Goal: Check status: Check status

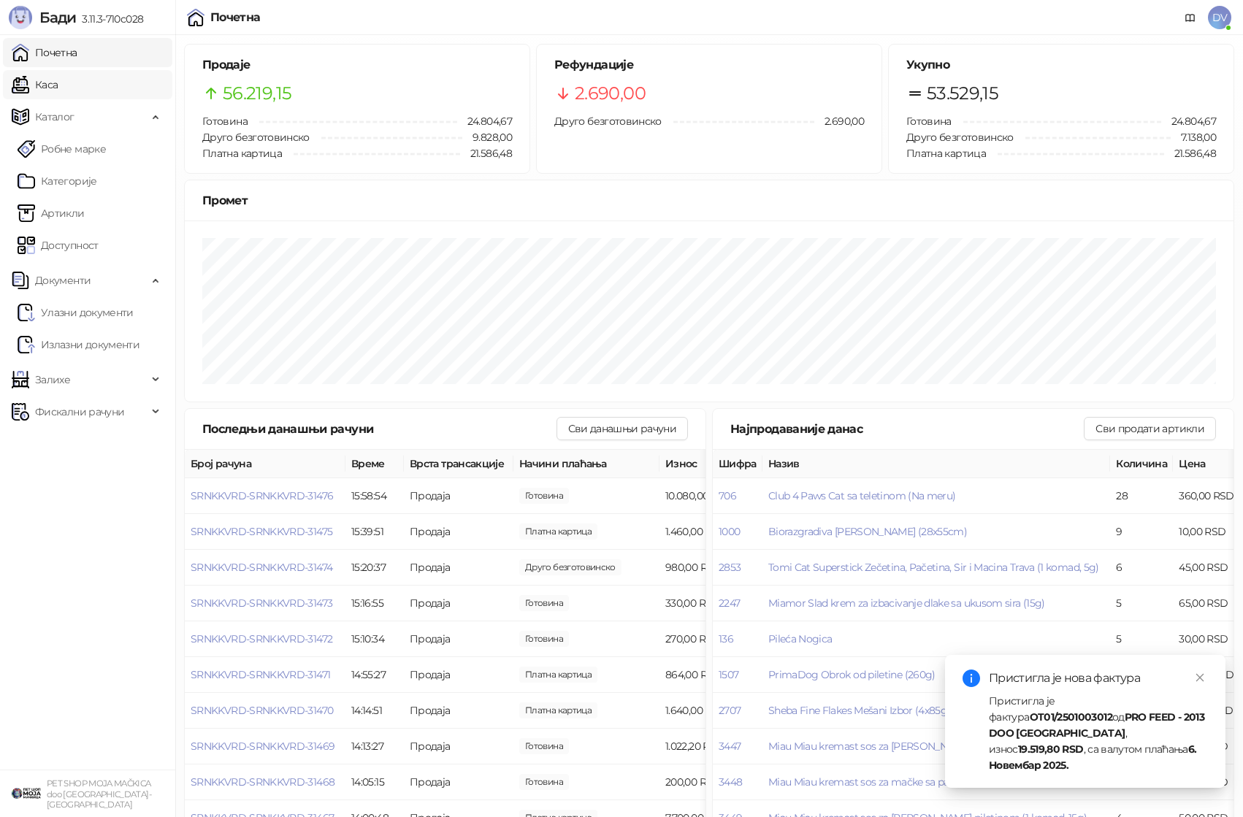
click at [49, 73] on link "Каса" at bounding box center [35, 84] width 46 height 29
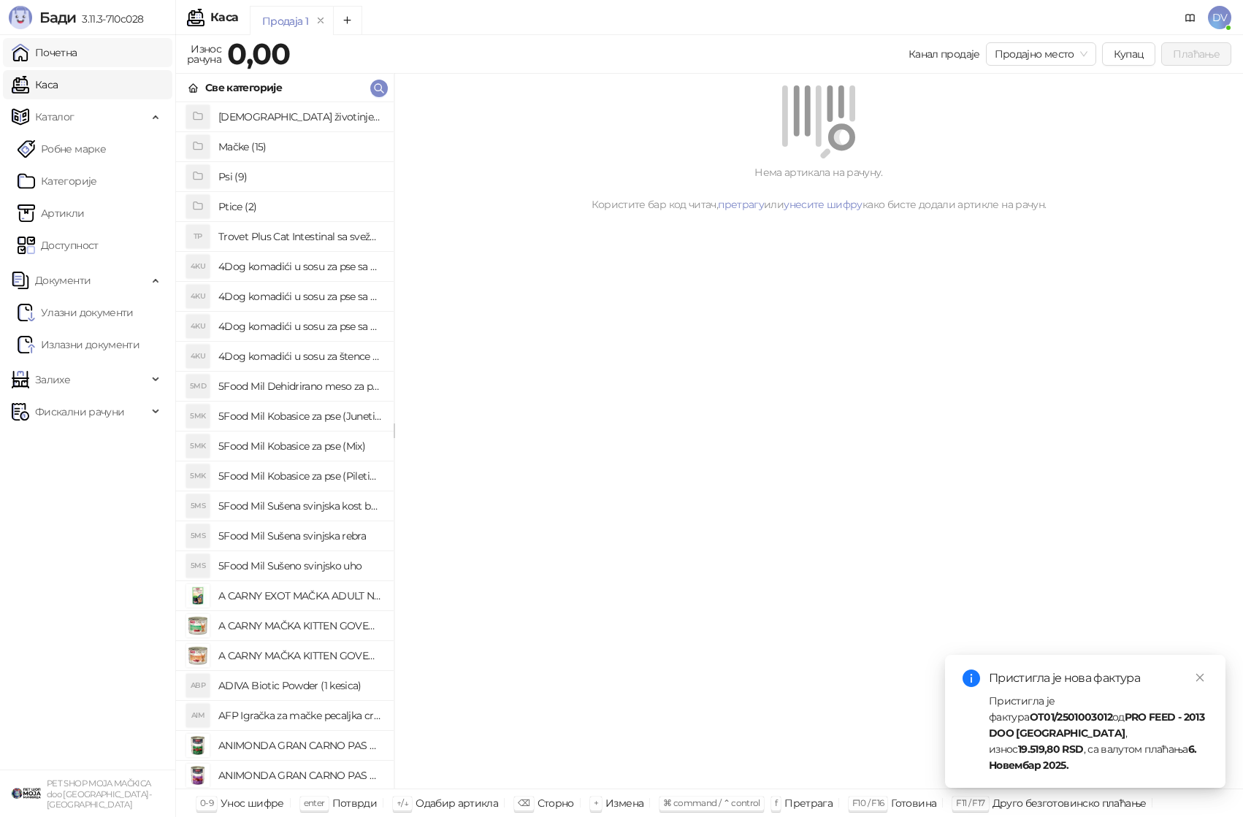
click at [61, 54] on link "Почетна" at bounding box center [45, 52] width 66 height 29
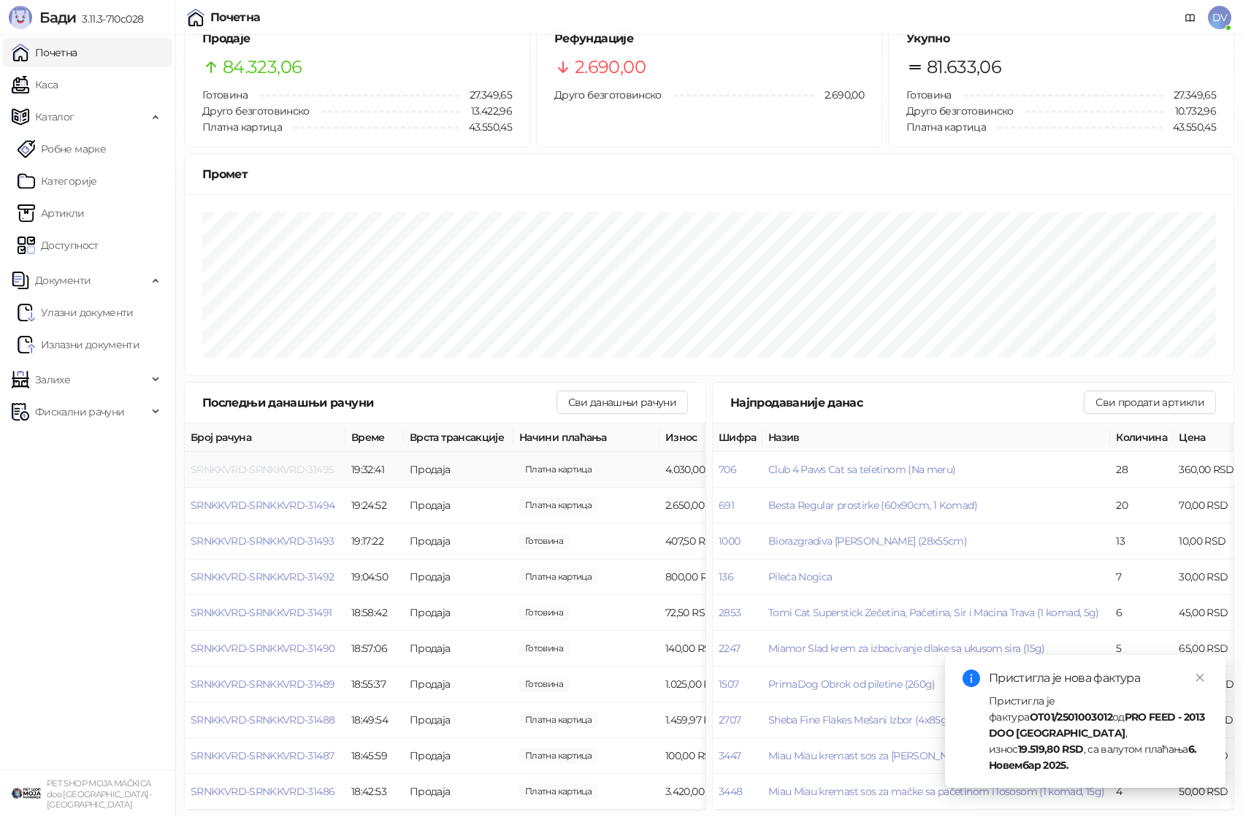
click at [306, 469] on span "SRNKKVRD-SRNKKVRD-31495" at bounding box center [262, 469] width 143 height 13
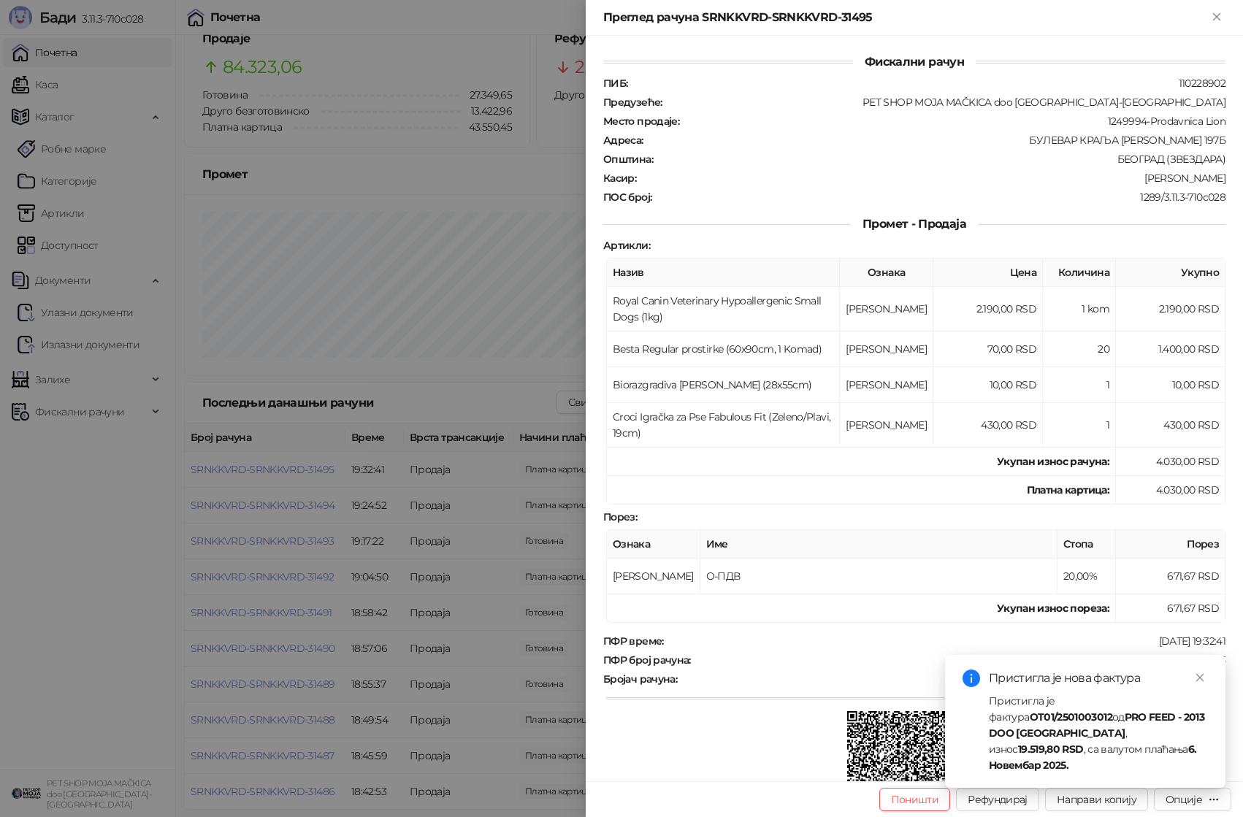
click at [433, 558] on div at bounding box center [621, 408] width 1243 height 817
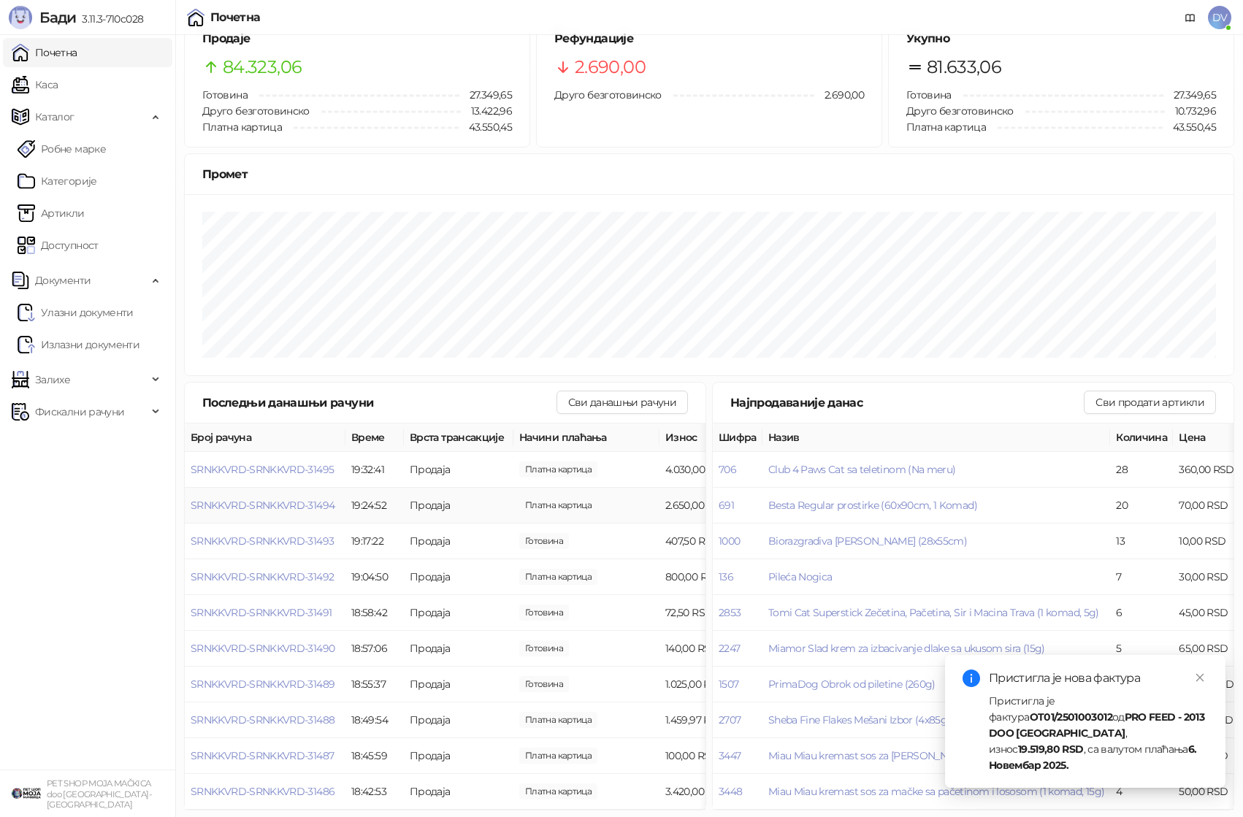
click at [291, 497] on td "SRNKKVRD-SRNKKVRD-31494" at bounding box center [265, 506] width 161 height 36
click at [292, 501] on span "SRNKKVRD-SRNKKVRD-31494" at bounding box center [263, 505] width 144 height 13
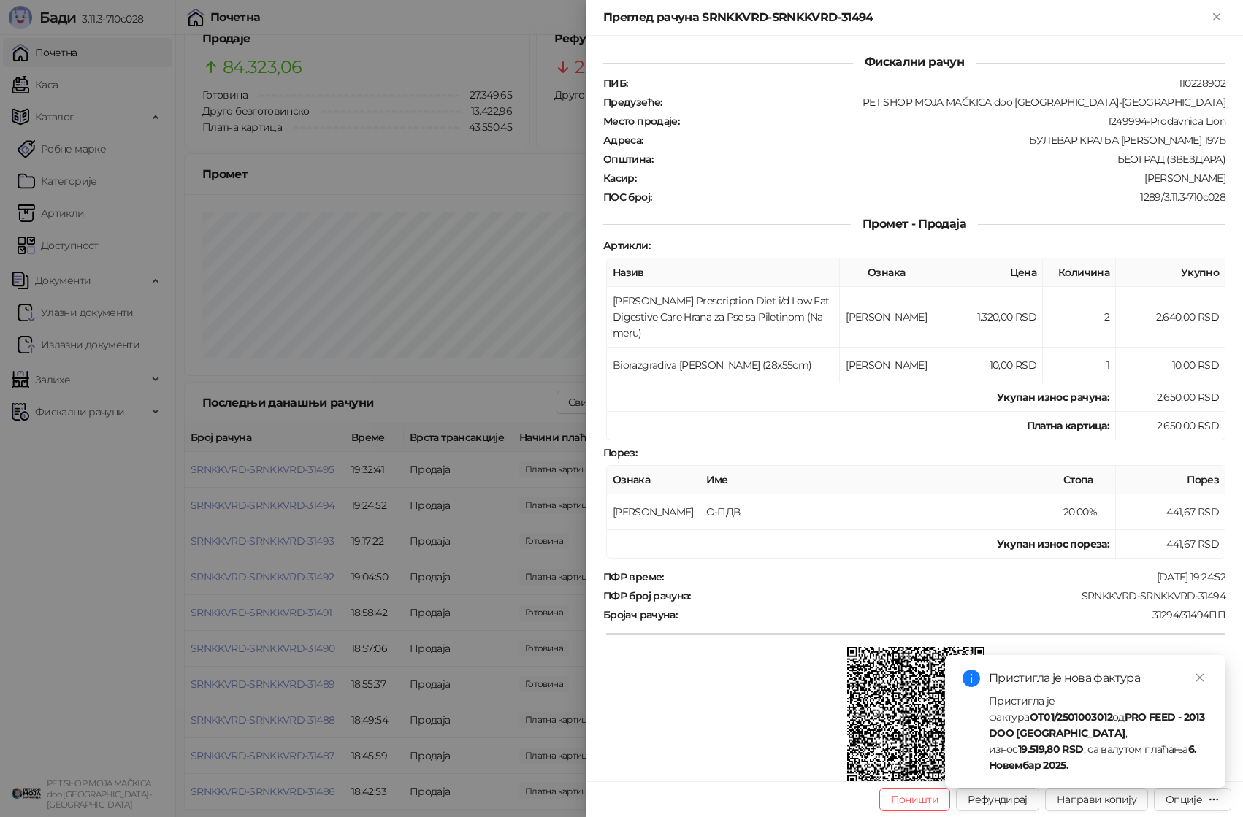
click at [353, 540] on div at bounding box center [621, 408] width 1243 height 817
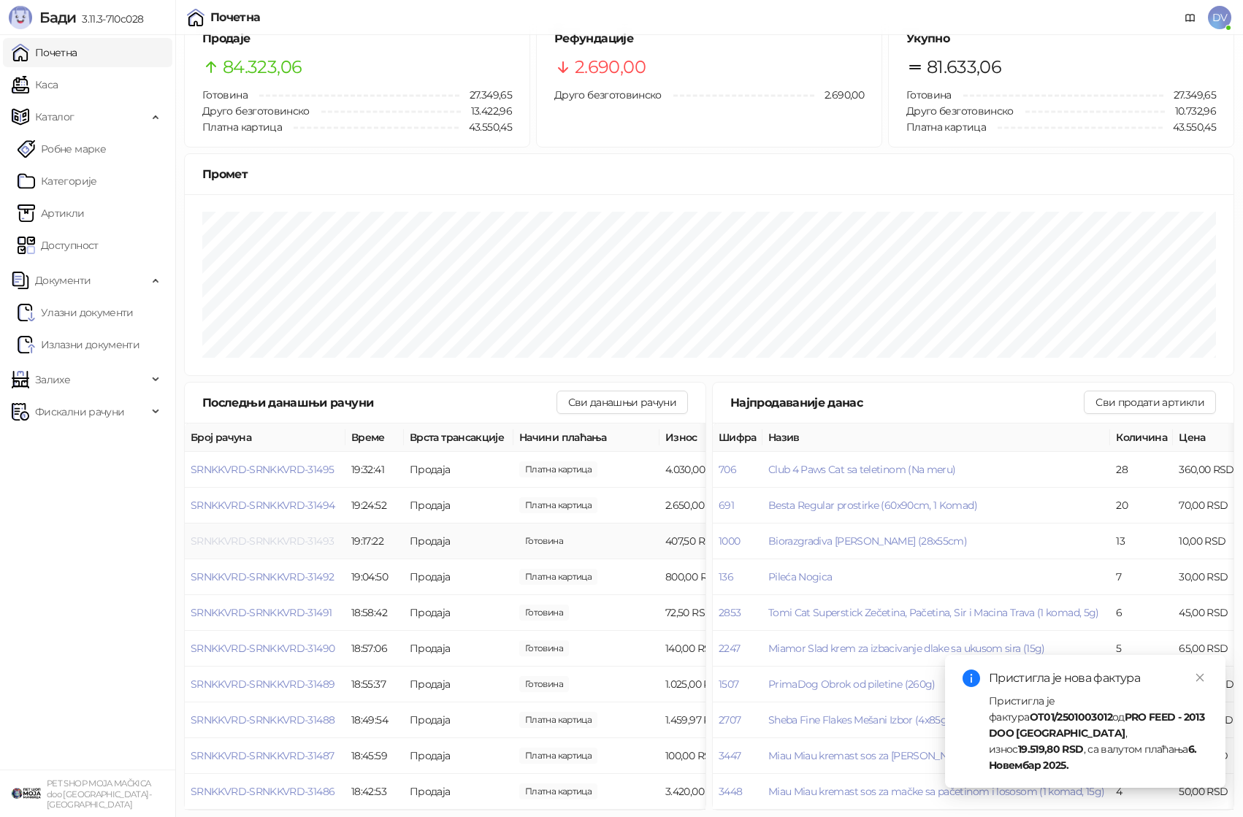
click at [288, 538] on span "SRNKKVRD-SRNKKVRD-31493" at bounding box center [262, 541] width 143 height 13
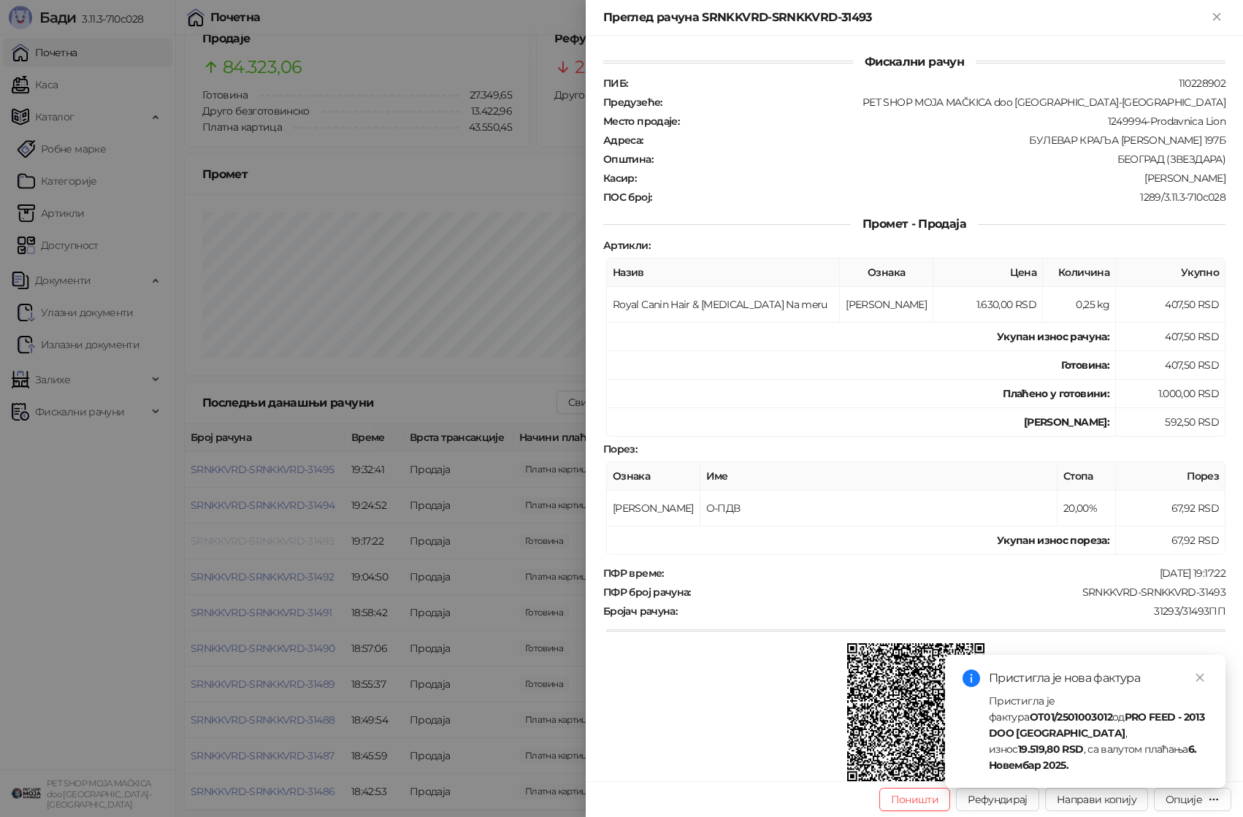
click at [288, 538] on div at bounding box center [621, 408] width 1243 height 817
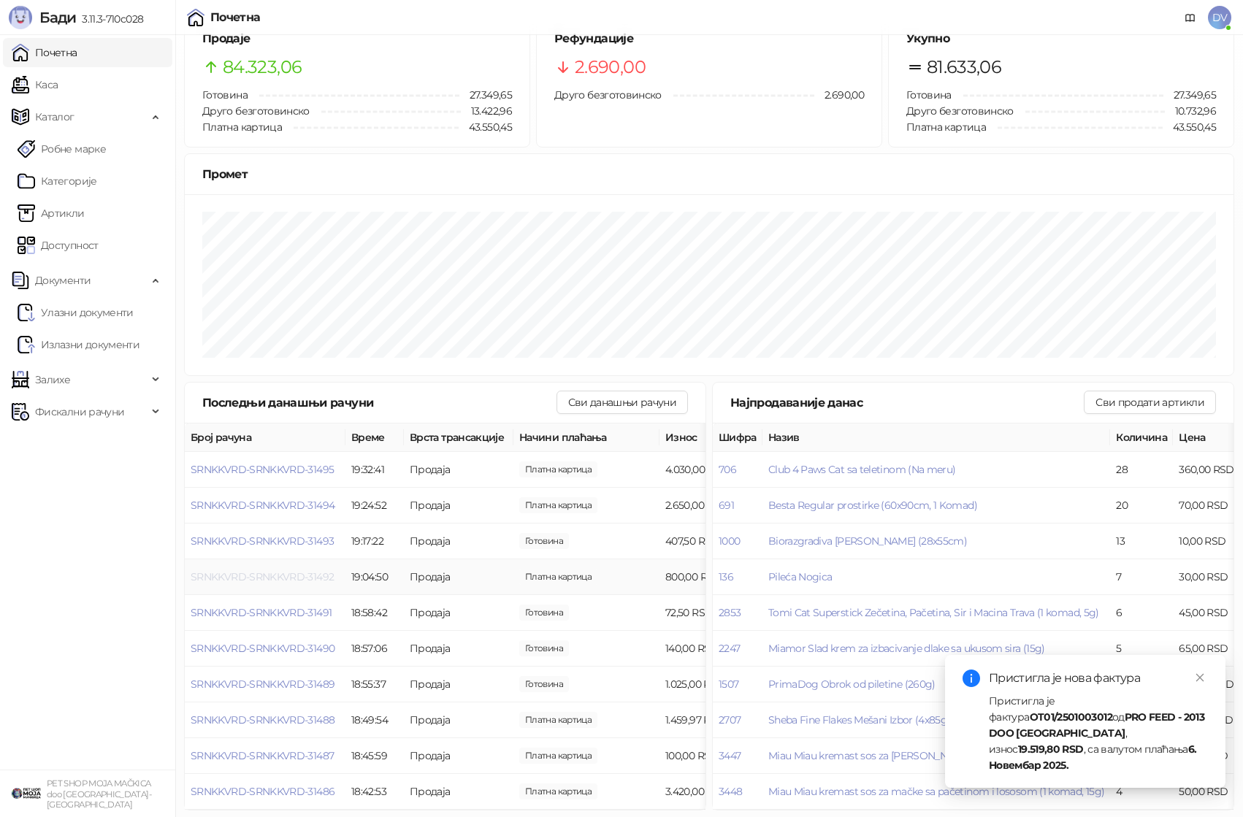
click at [286, 573] on span "SRNKKVRD-SRNKKVRD-31492" at bounding box center [262, 576] width 143 height 13
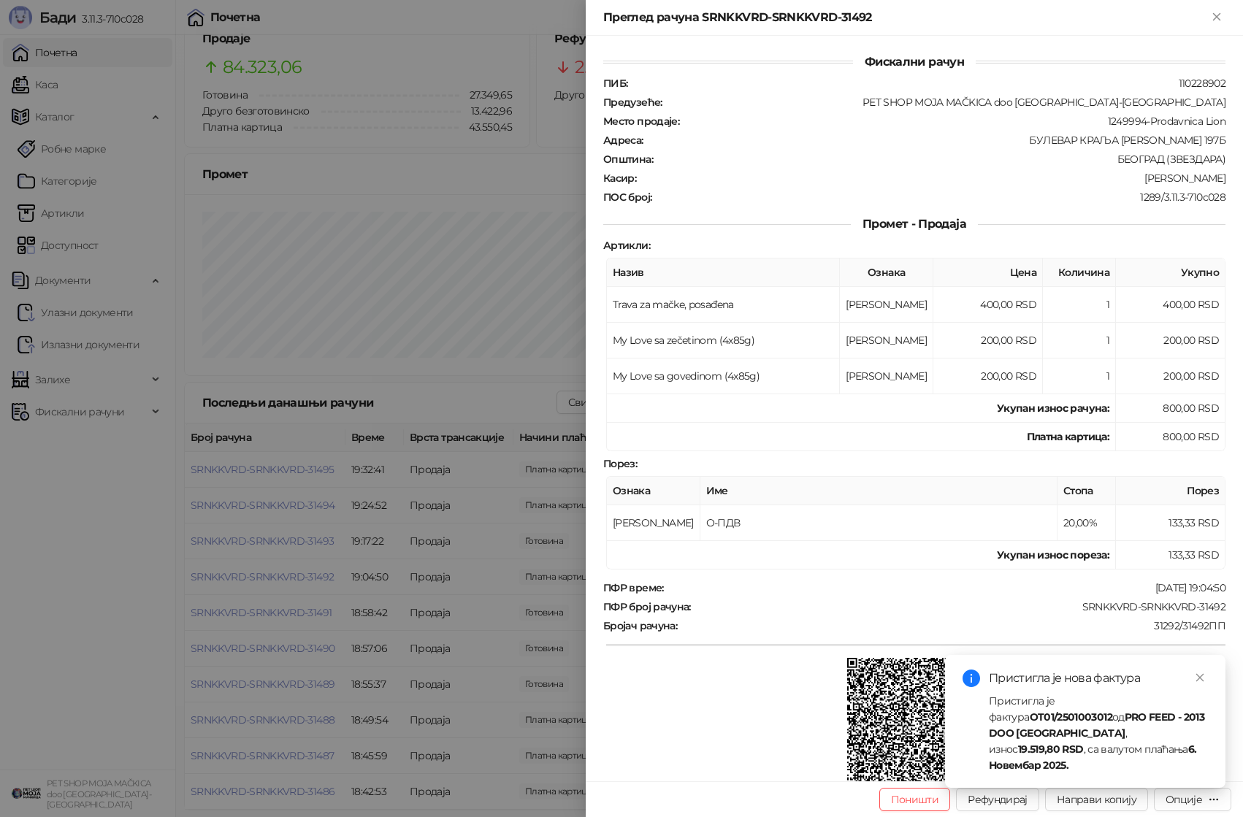
click at [287, 575] on div at bounding box center [621, 408] width 1243 height 817
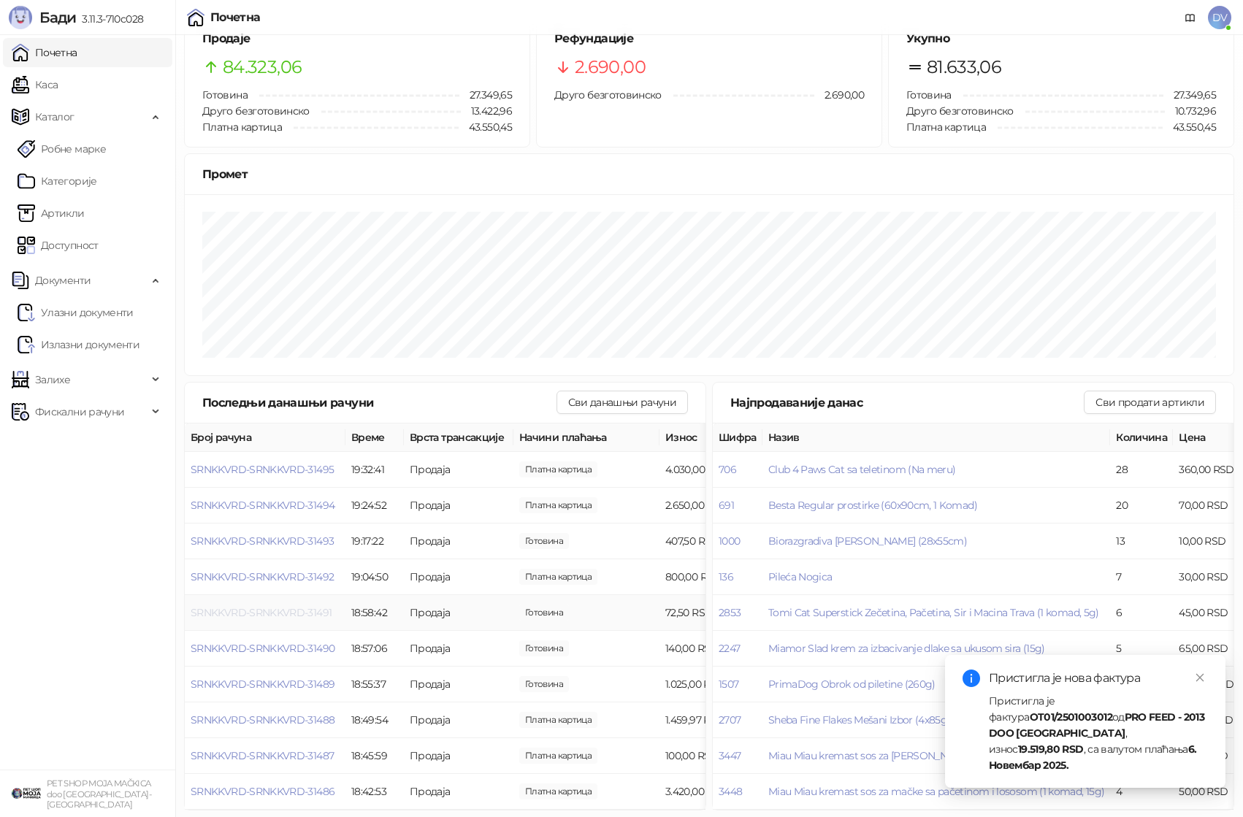
click at [281, 613] on span "SRNKKVRD-SRNKKVRD-31491" at bounding box center [261, 612] width 141 height 13
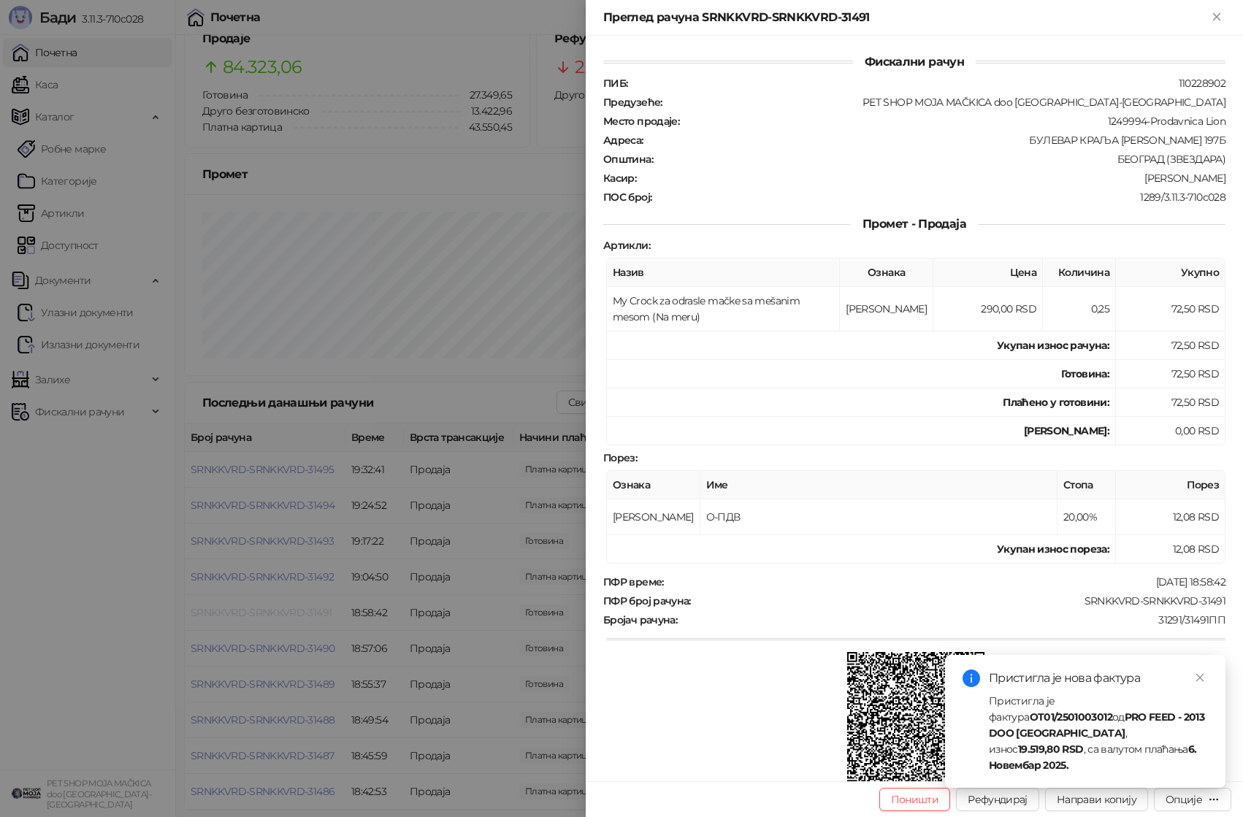
click at [281, 613] on div at bounding box center [621, 408] width 1243 height 817
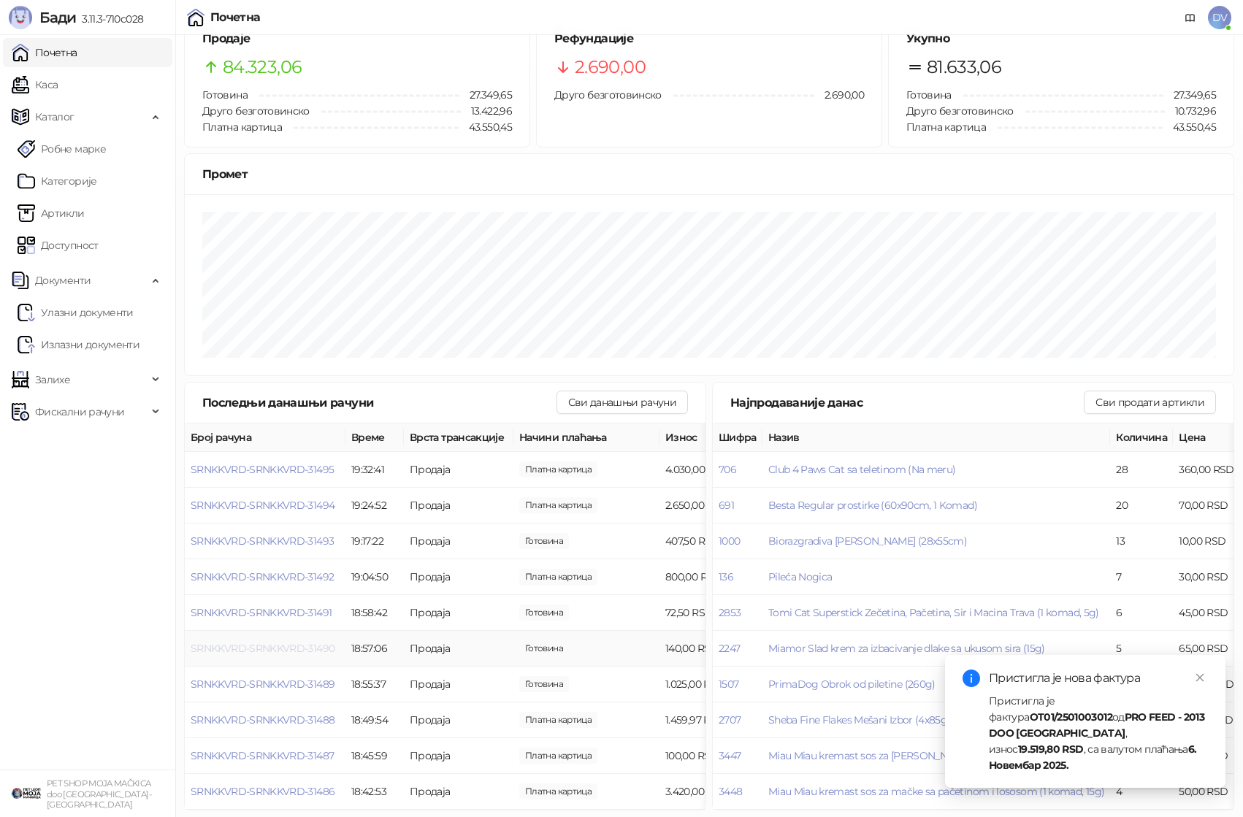
click at [276, 648] on span "SRNKKVRD-SRNKKVRD-31490" at bounding box center [263, 648] width 144 height 13
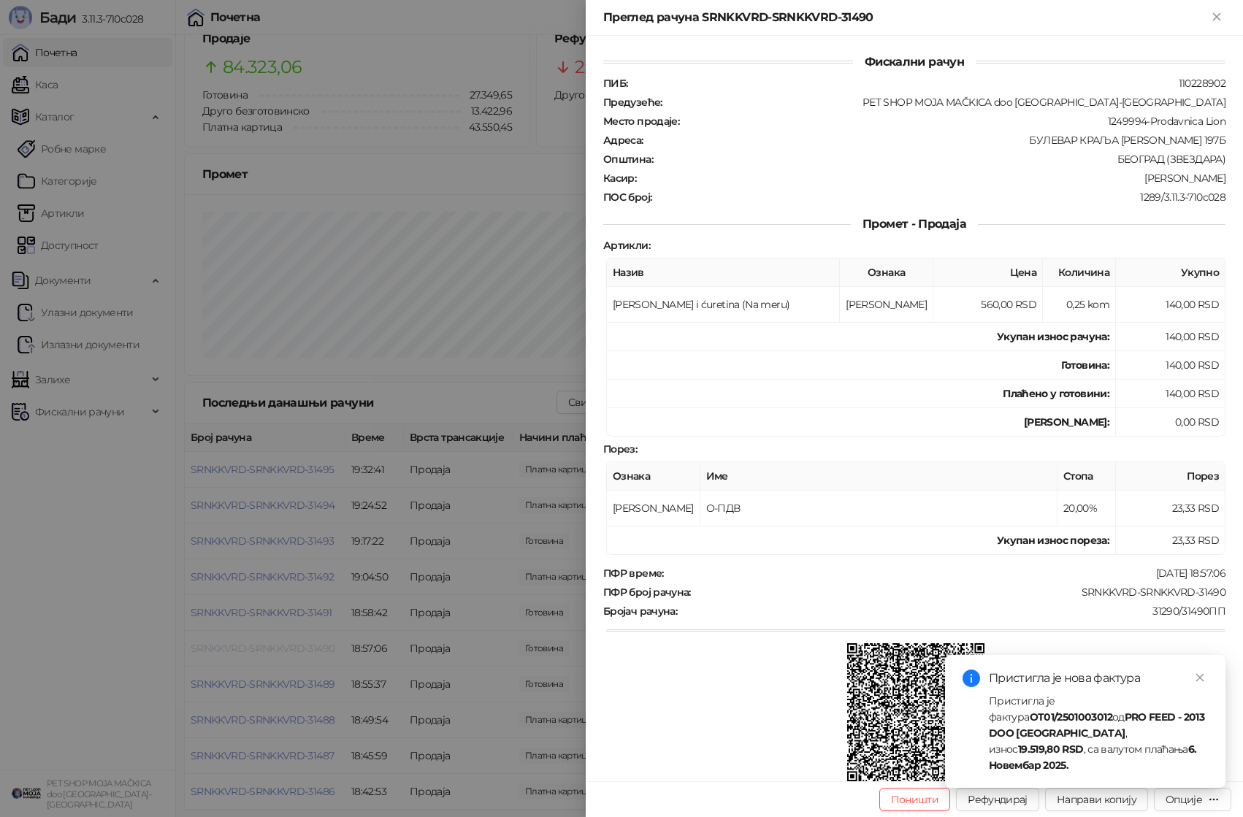
click at [276, 648] on div at bounding box center [621, 408] width 1243 height 817
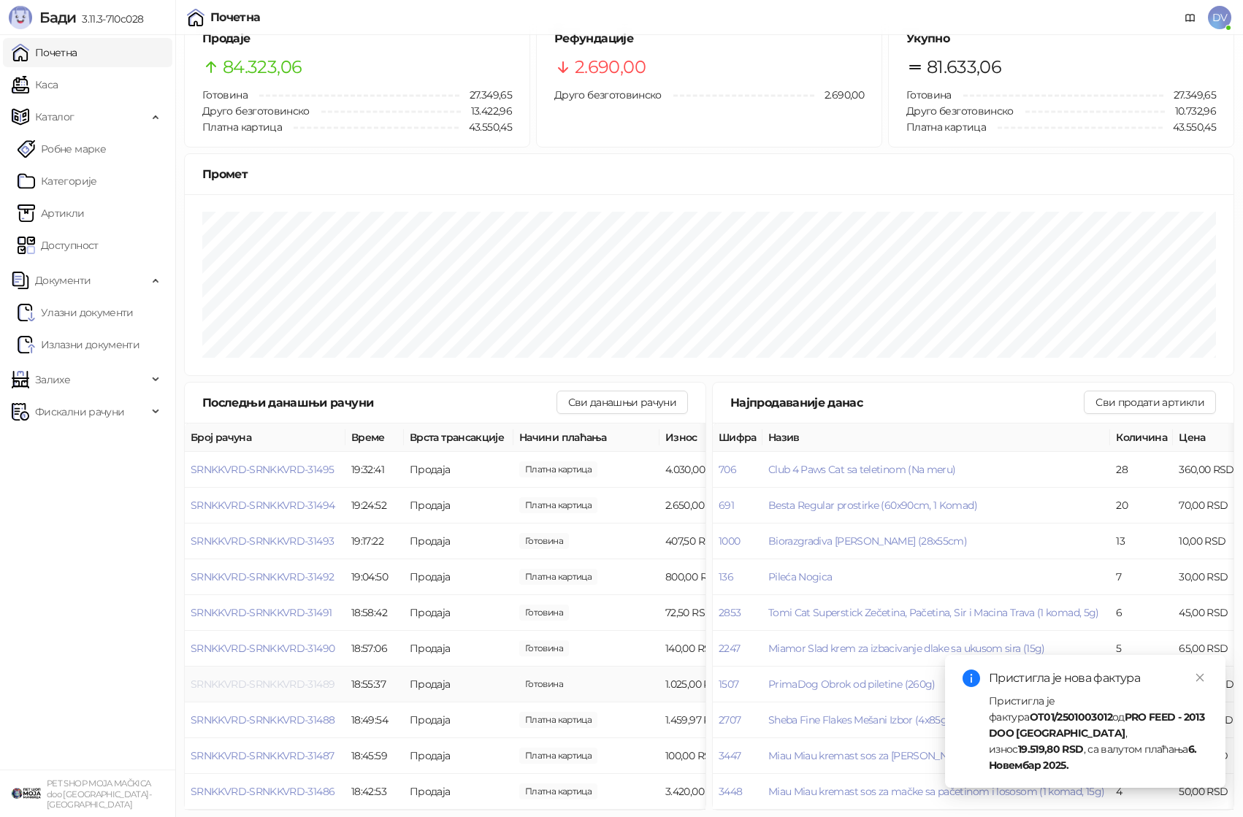
click at [278, 683] on span "SRNKKVRD-SRNKKVRD-31489" at bounding box center [263, 684] width 144 height 13
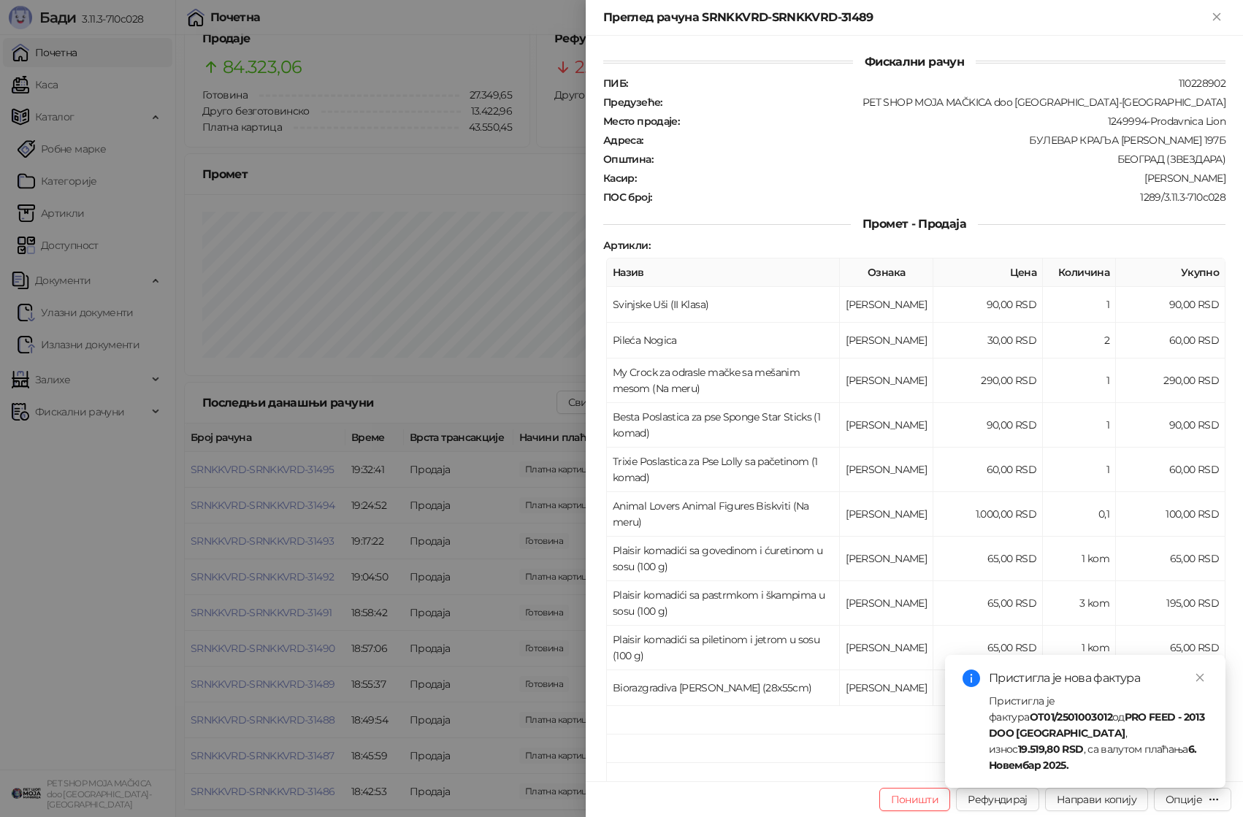
click at [278, 684] on div at bounding box center [621, 408] width 1243 height 817
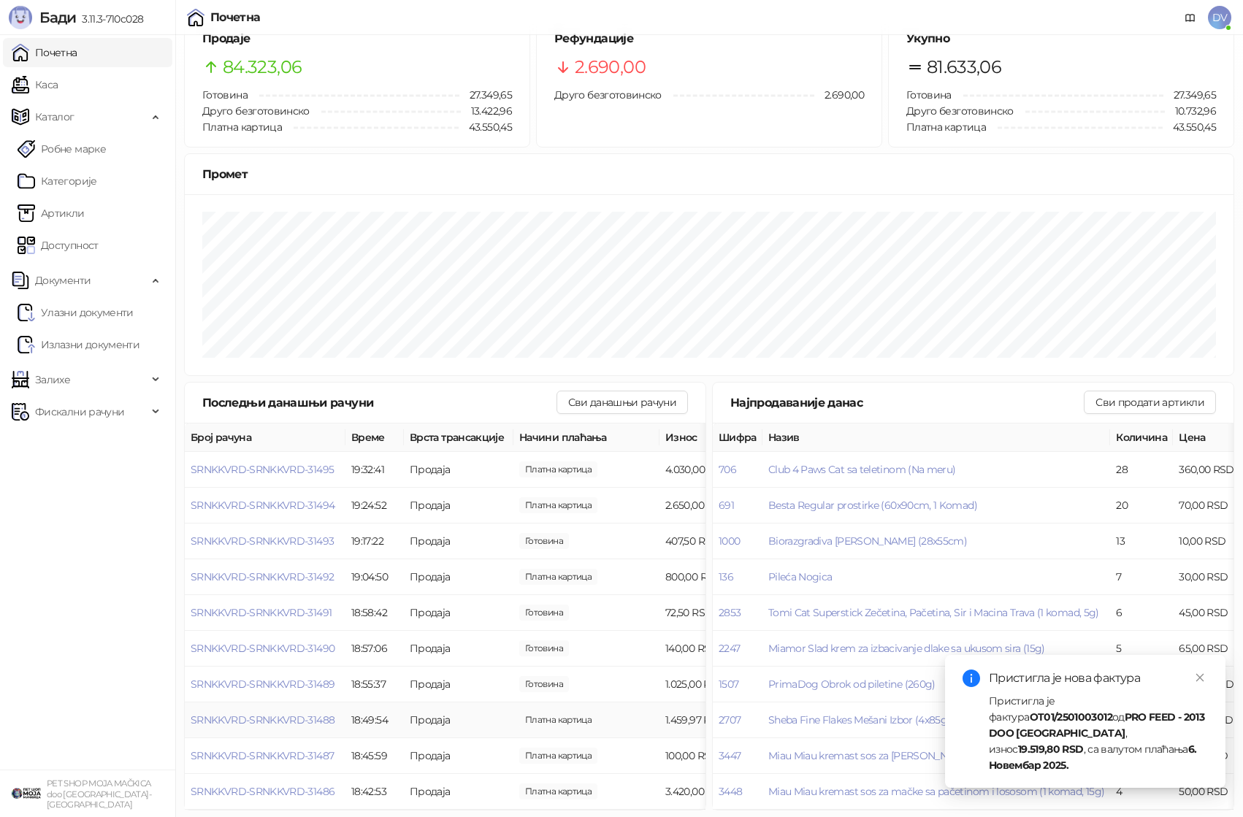
click at [278, 713] on td "SRNKKVRD-SRNKKVRD-31488" at bounding box center [265, 721] width 161 height 36
click at [278, 719] on span "SRNKKVRD-SRNKKVRD-31488" at bounding box center [263, 720] width 144 height 13
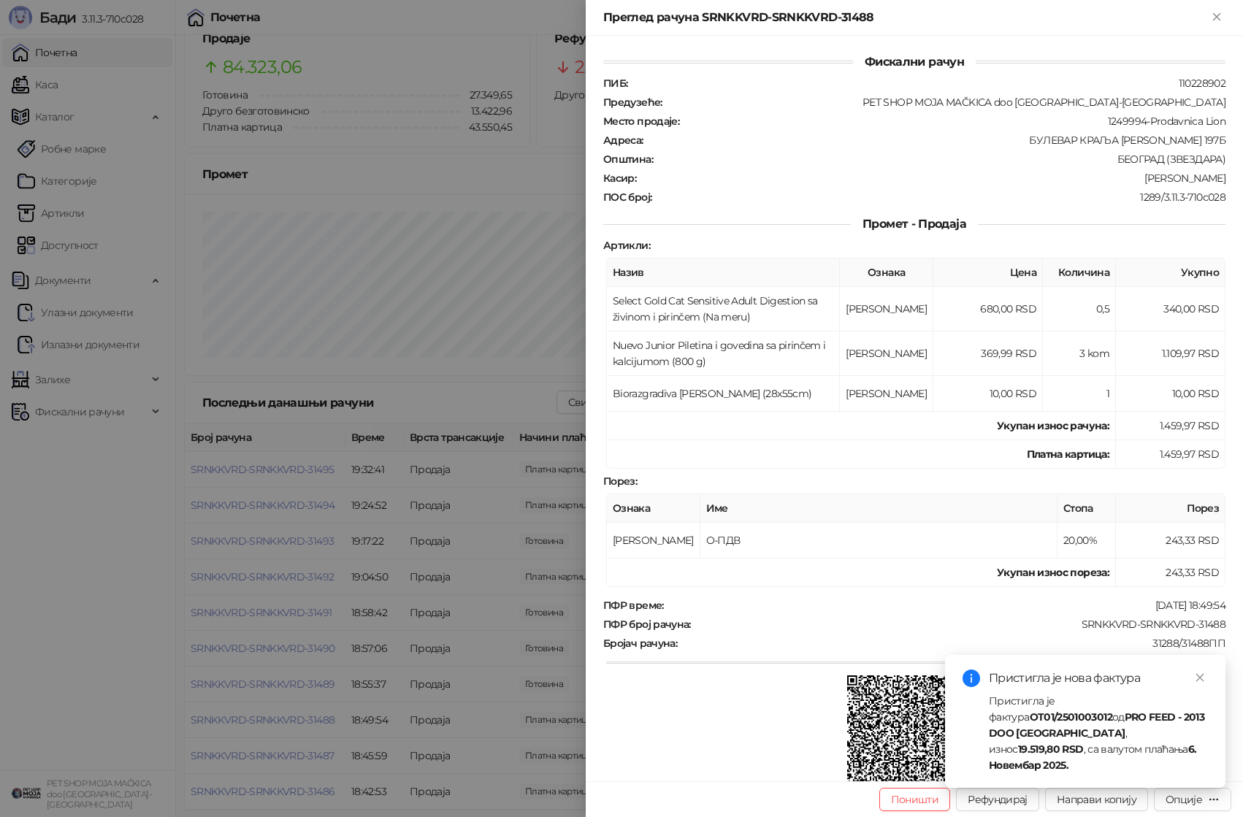
click at [279, 720] on div at bounding box center [621, 408] width 1243 height 817
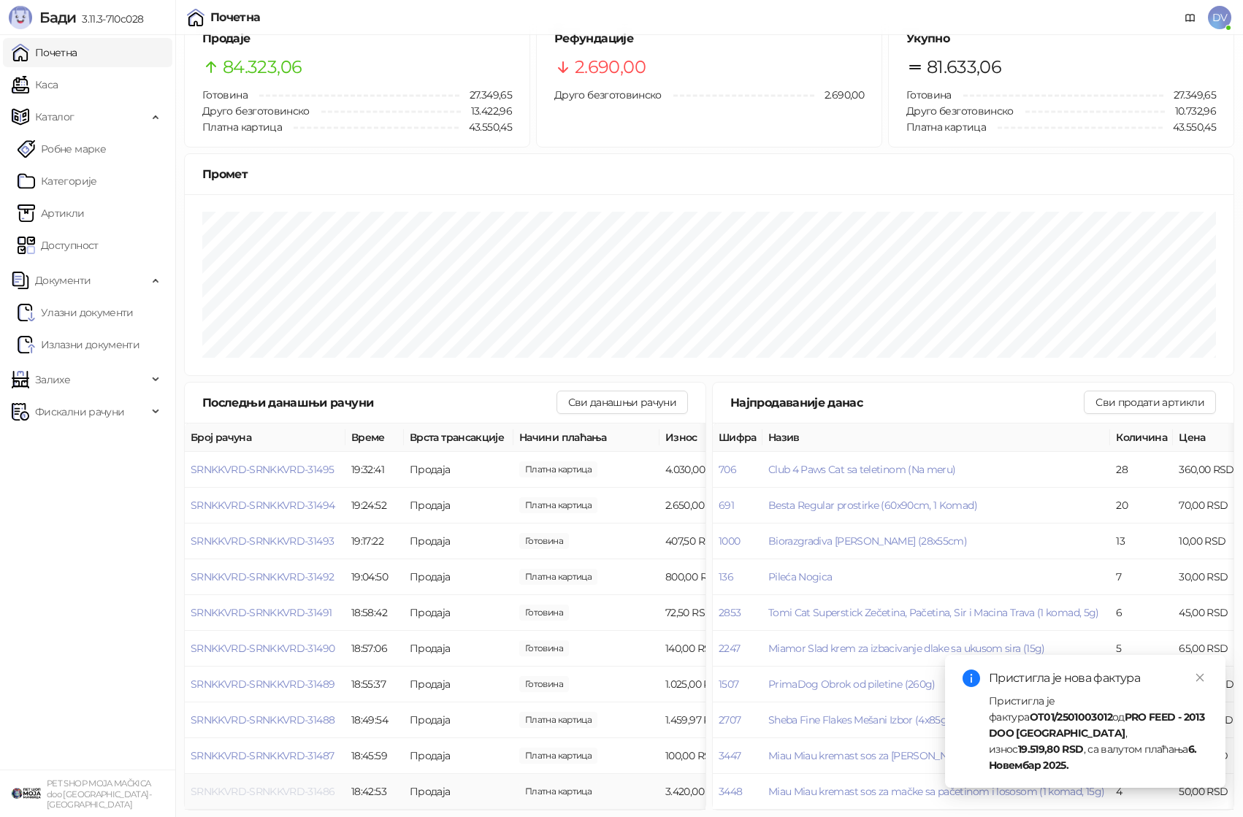
click at [268, 790] on span "SRNKKVRD-SRNKKVRD-31486" at bounding box center [263, 791] width 144 height 13
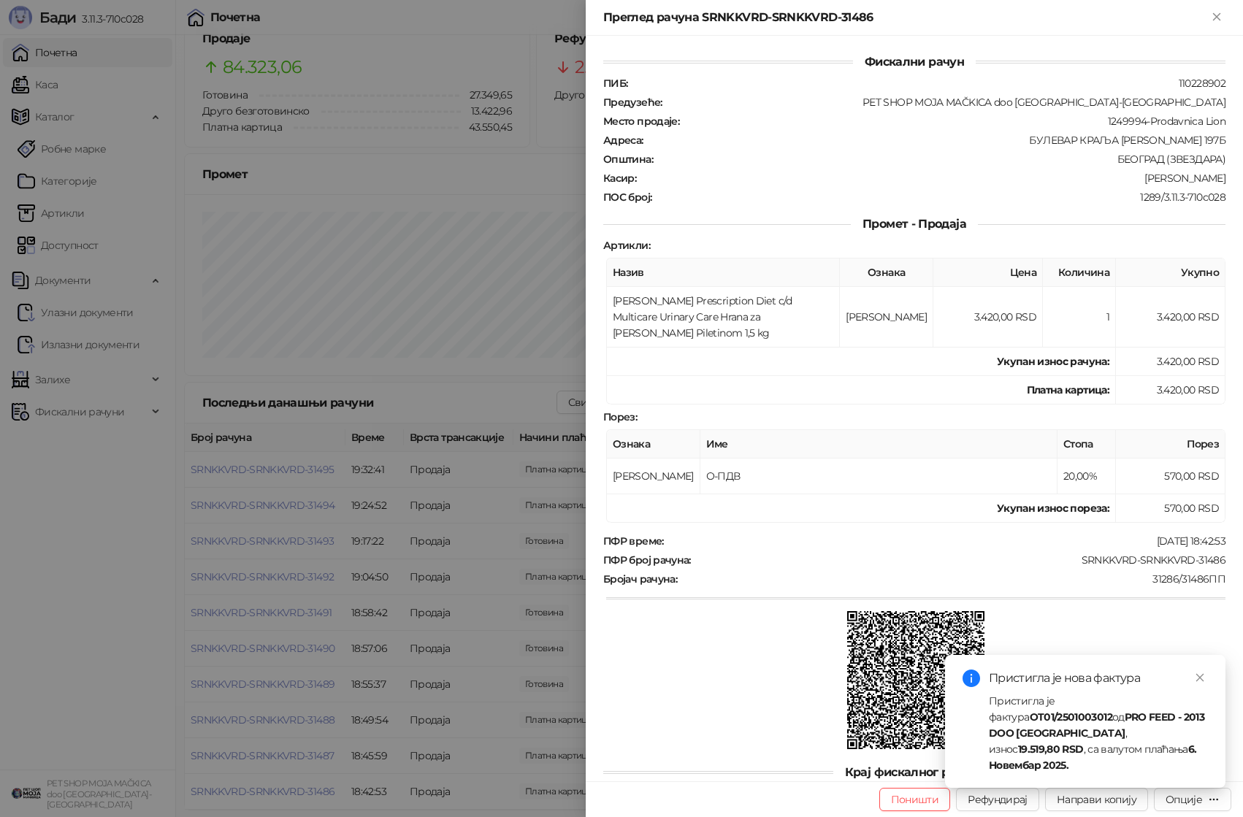
click at [275, 770] on div at bounding box center [621, 408] width 1243 height 817
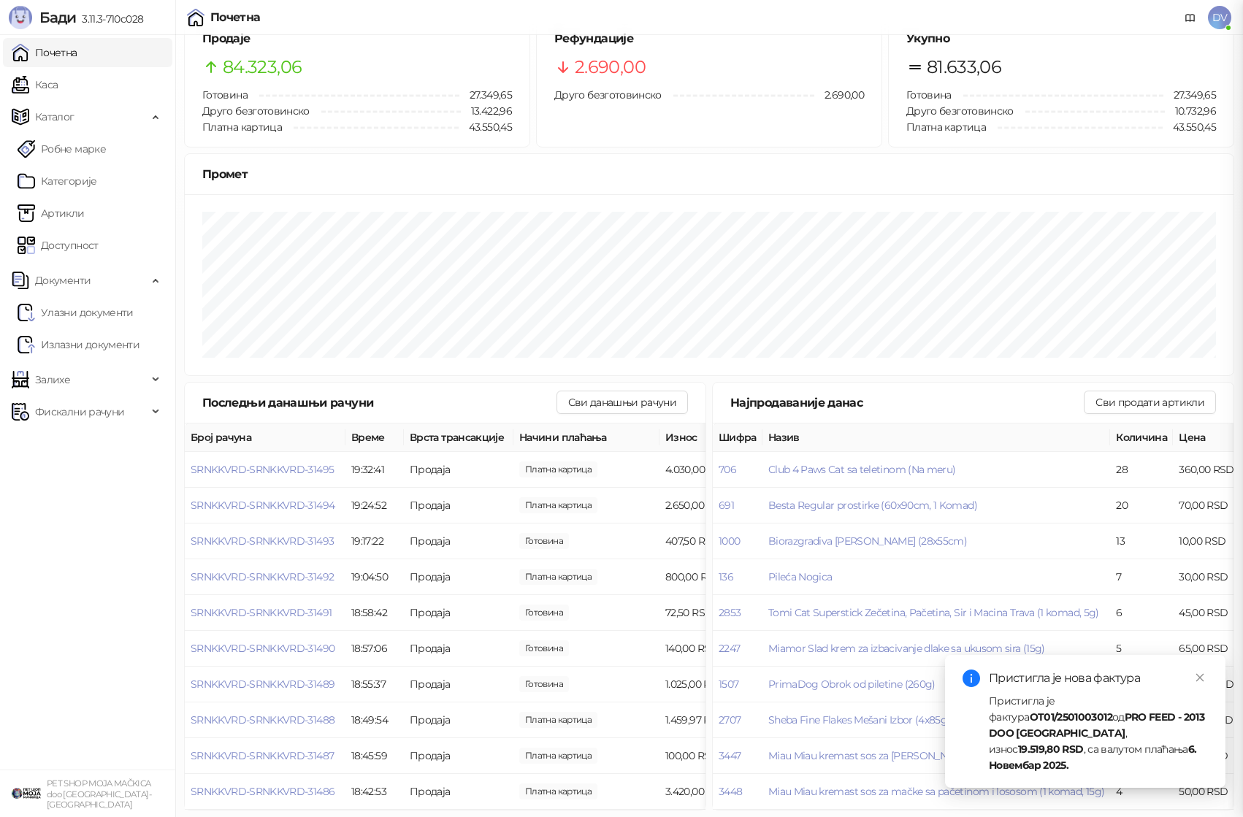
scroll to position [28, 0]
click at [1107, 397] on button "Сви продати артикли" at bounding box center [1150, 400] width 132 height 23
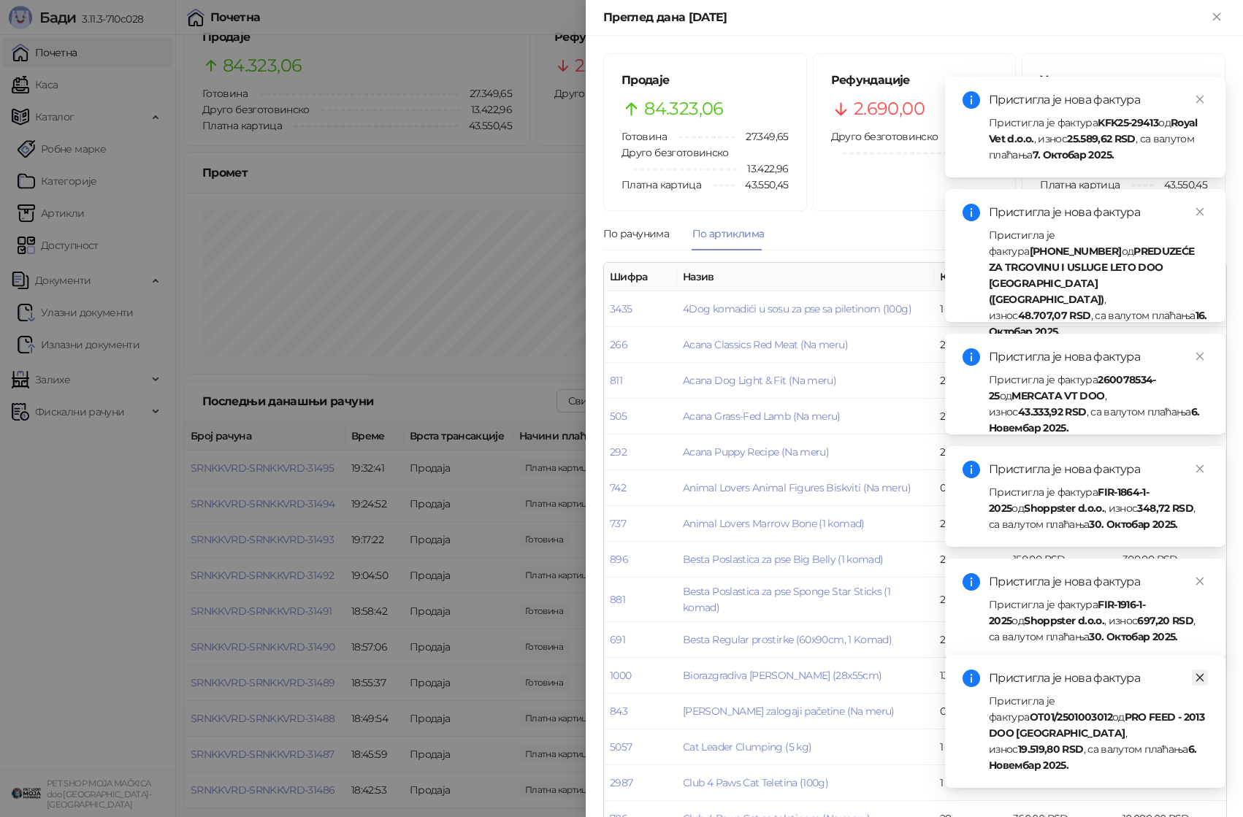
click at [1202, 683] on icon "close" at bounding box center [1200, 678] width 10 height 10
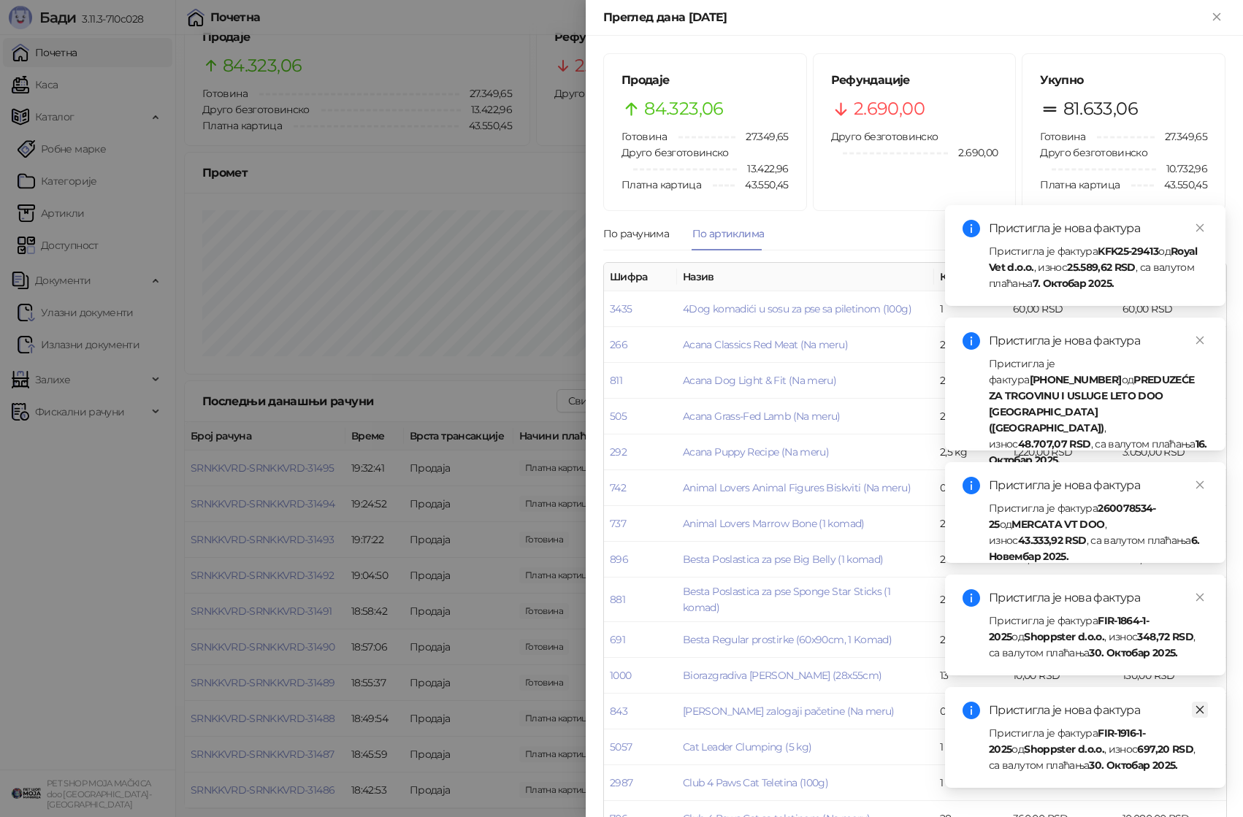
click at [1200, 705] on icon "close" at bounding box center [1200, 710] width 10 height 10
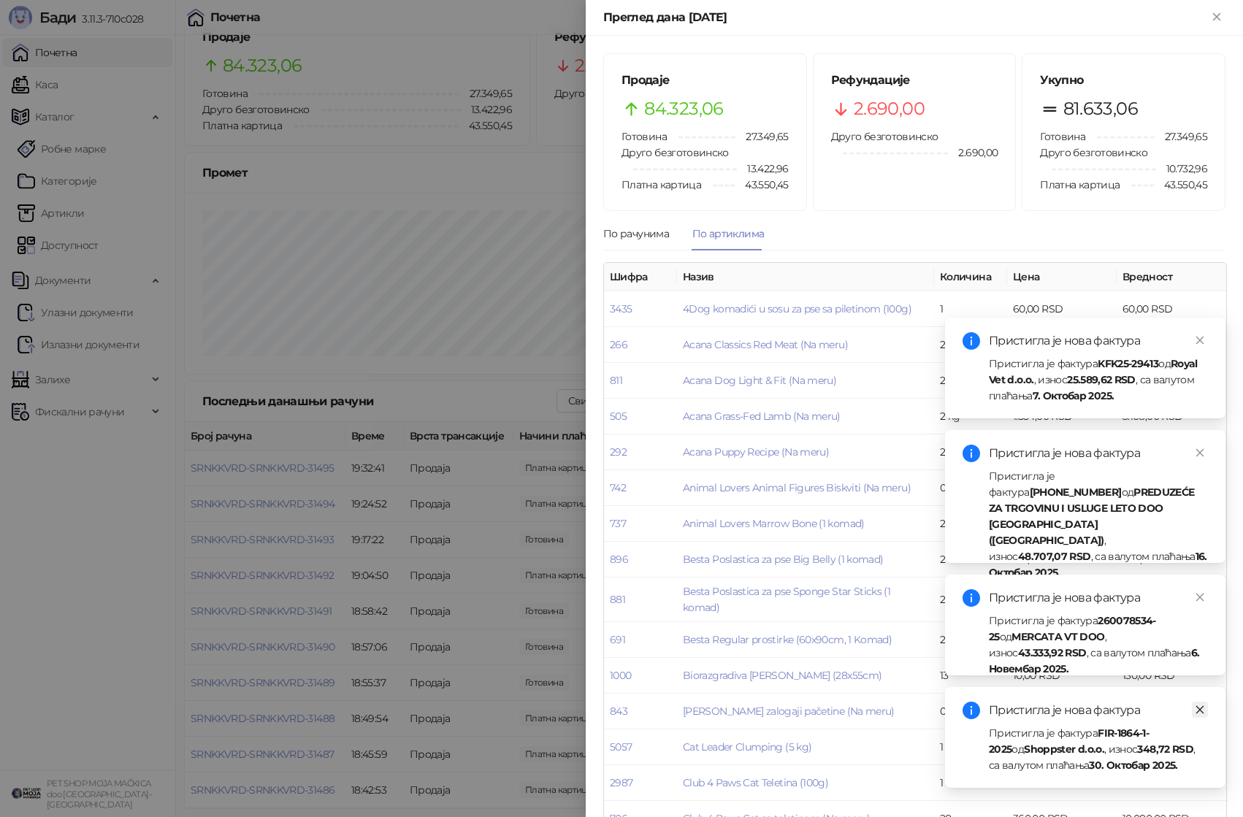
click at [1199, 706] on icon "close" at bounding box center [1200, 710] width 10 height 10
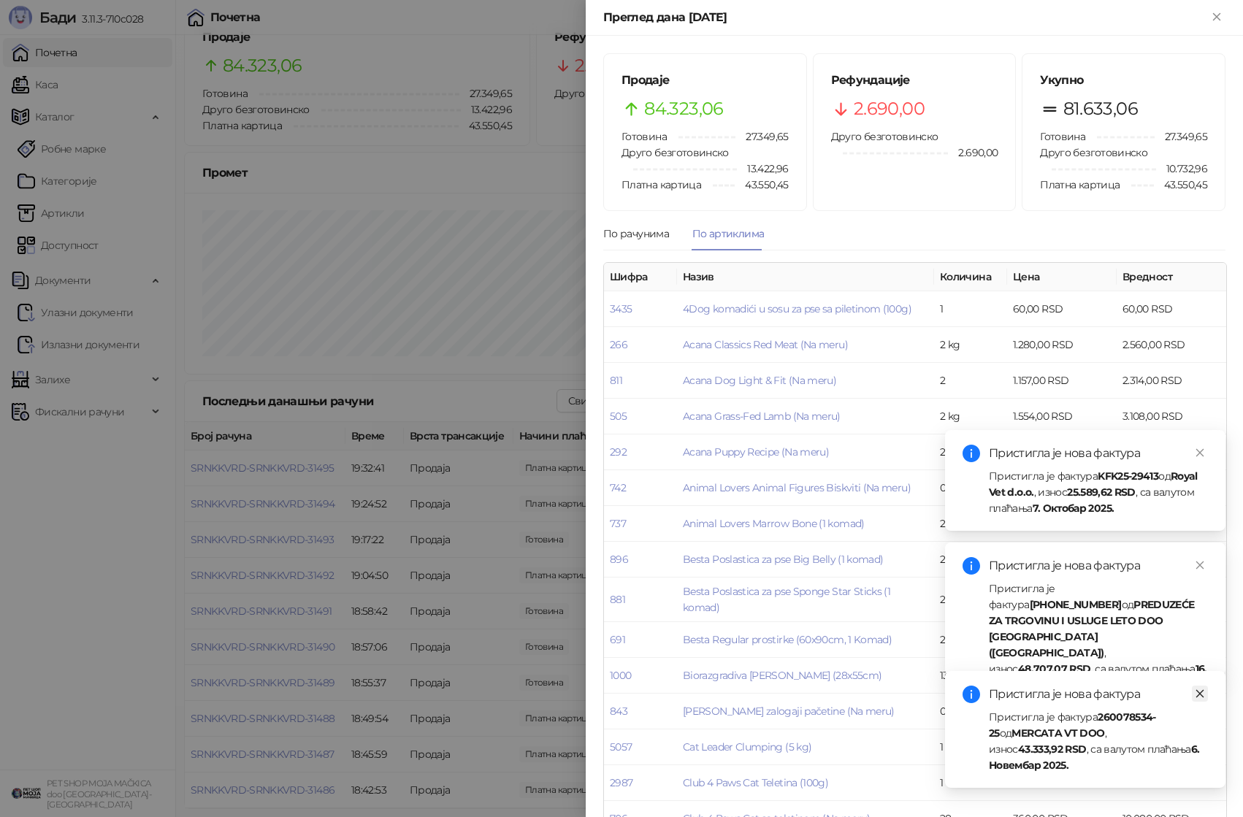
click at [1200, 702] on link "Close" at bounding box center [1200, 694] width 16 height 16
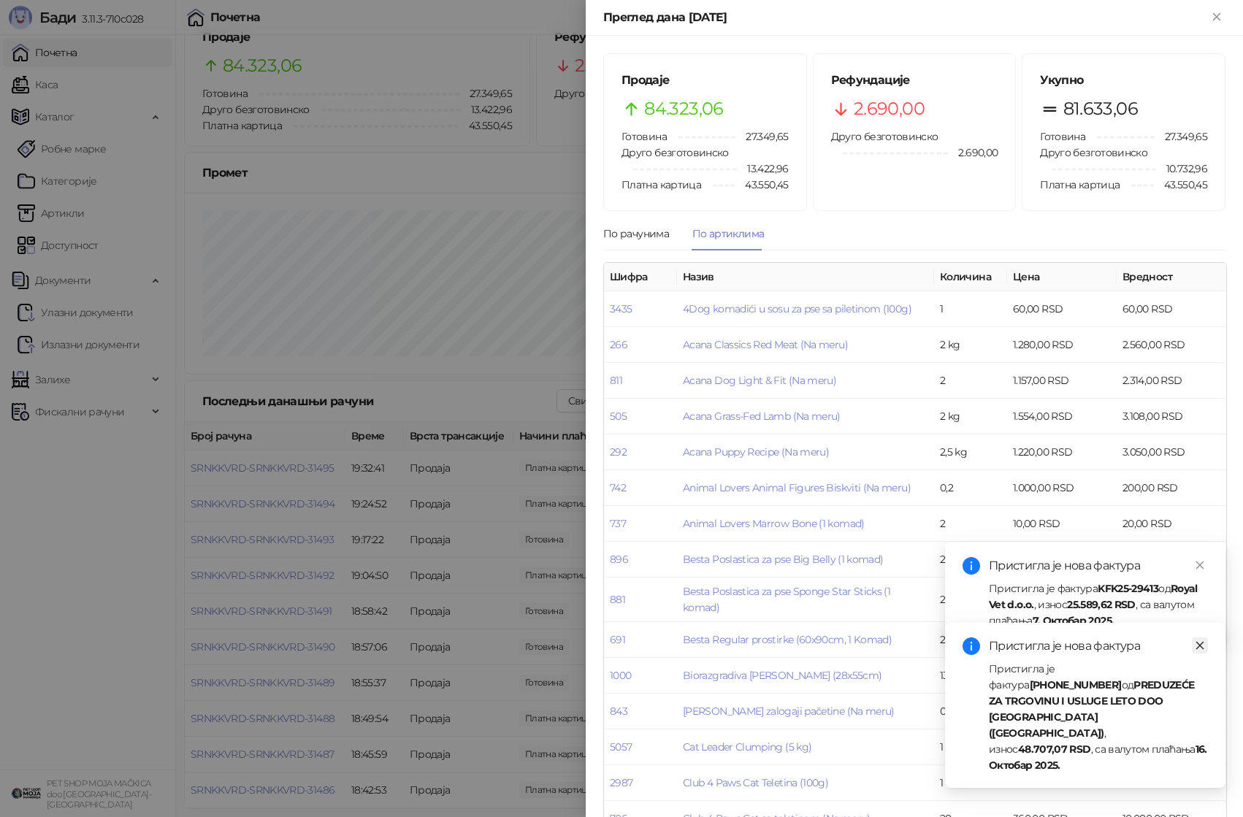
click at [1199, 650] on icon "close" at bounding box center [1200, 646] width 8 height 8
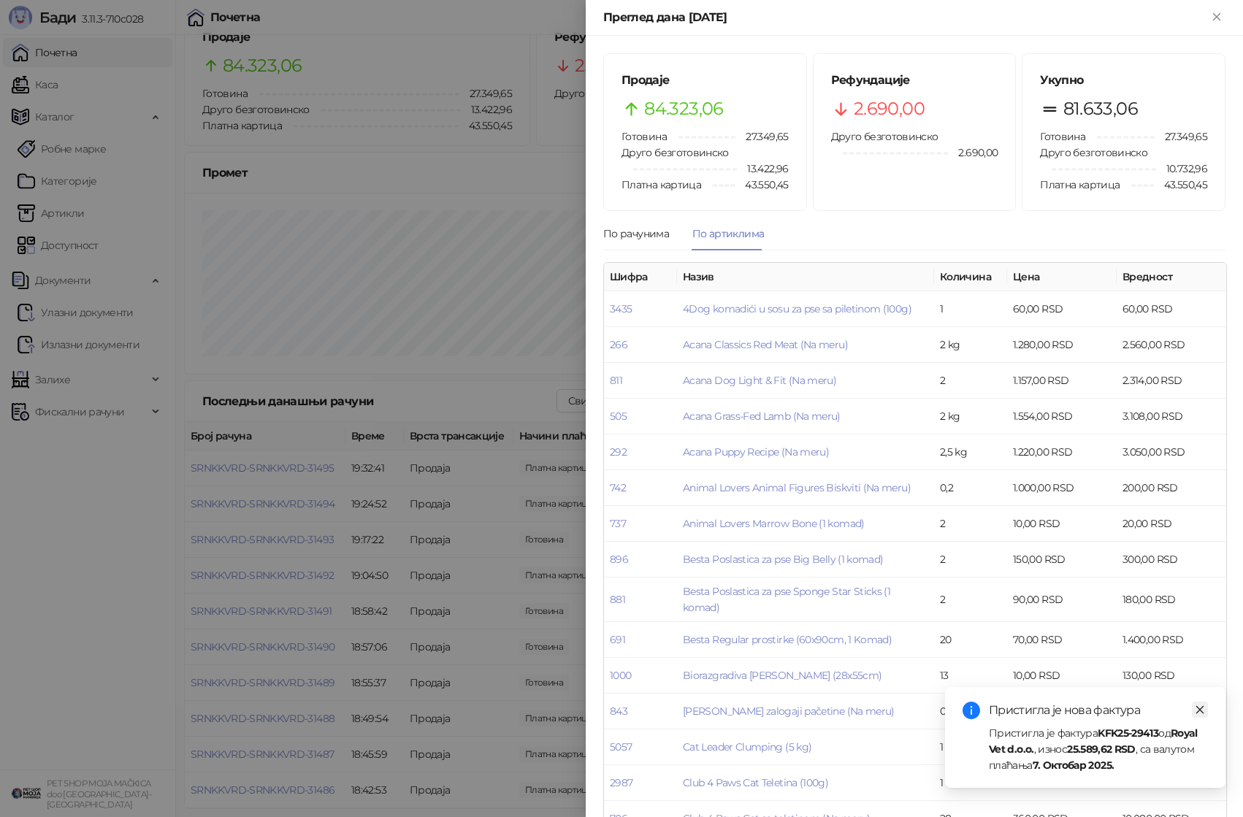
click at [1199, 710] on icon "close" at bounding box center [1200, 710] width 8 height 8
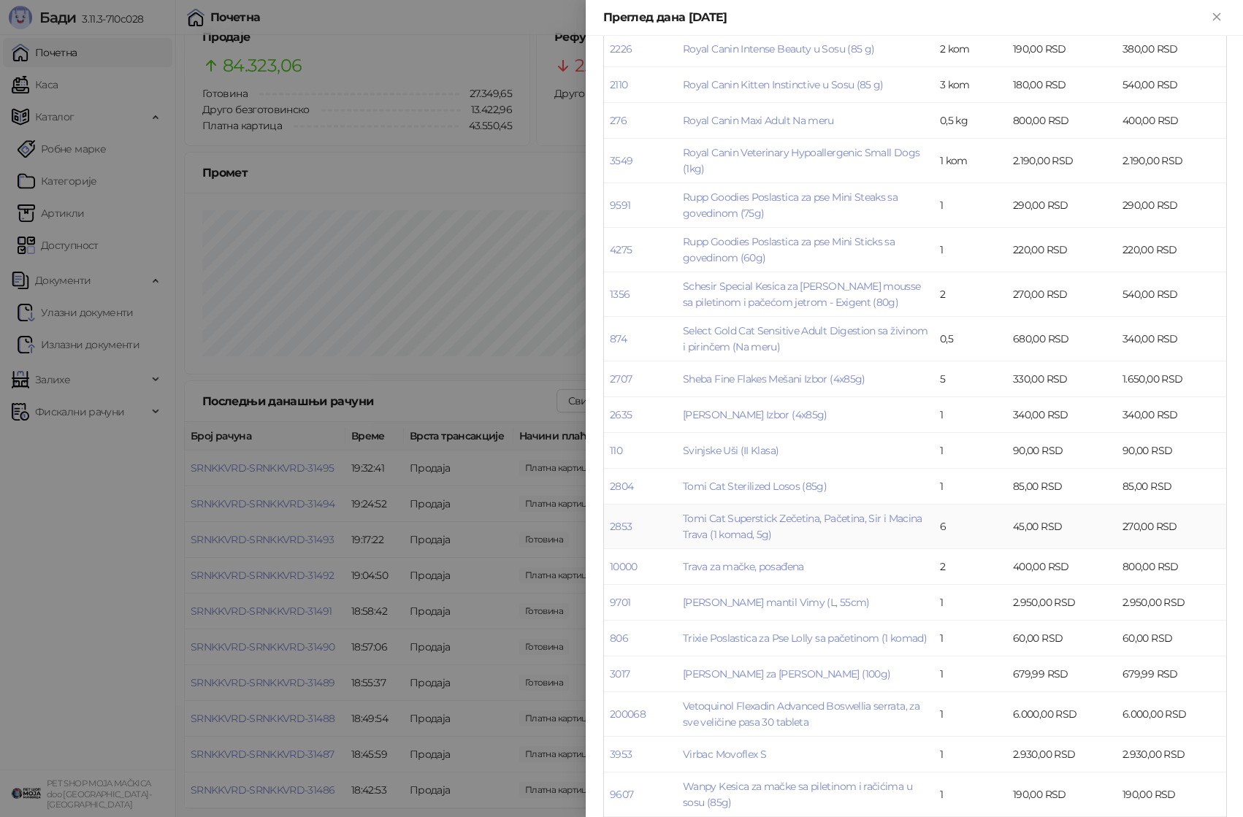
scroll to position [3171, 0]
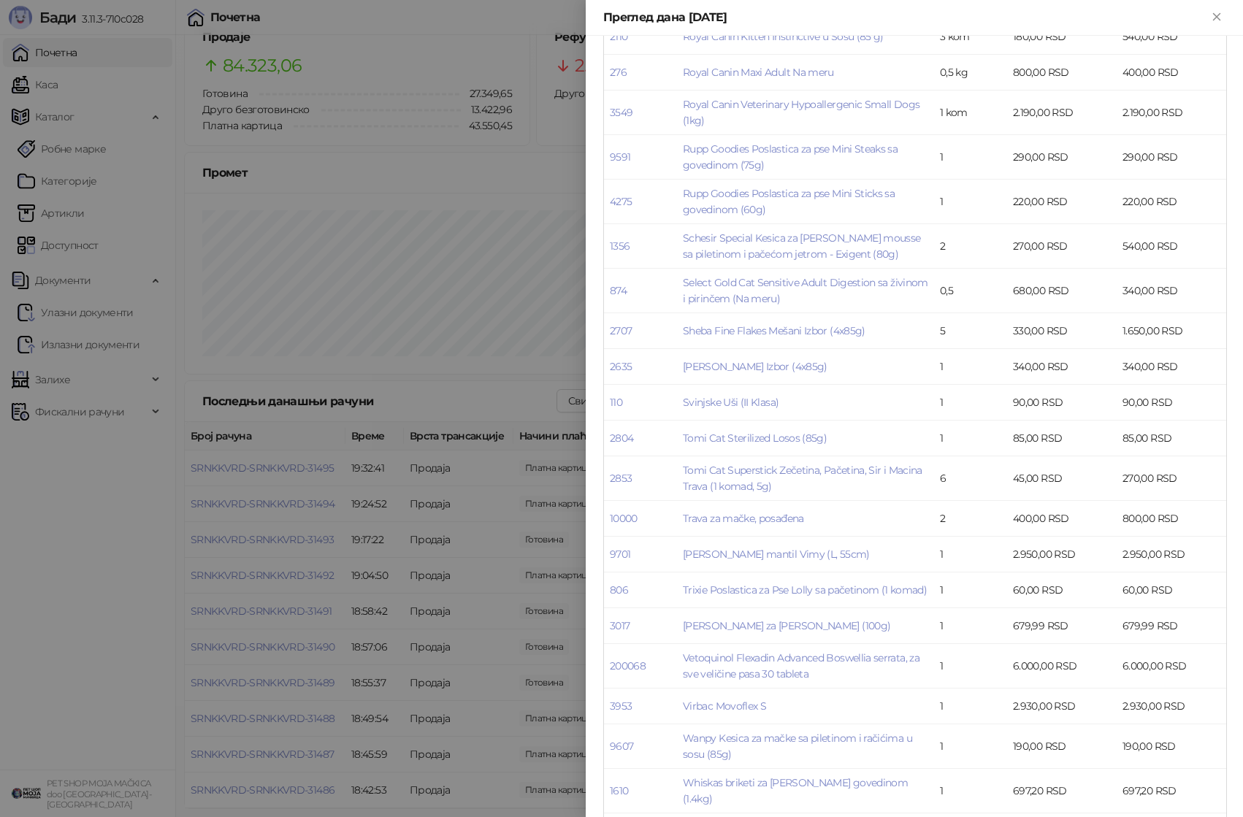
click at [476, 516] on div at bounding box center [621, 408] width 1243 height 817
